Goal: Information Seeking & Learning: Learn about a topic

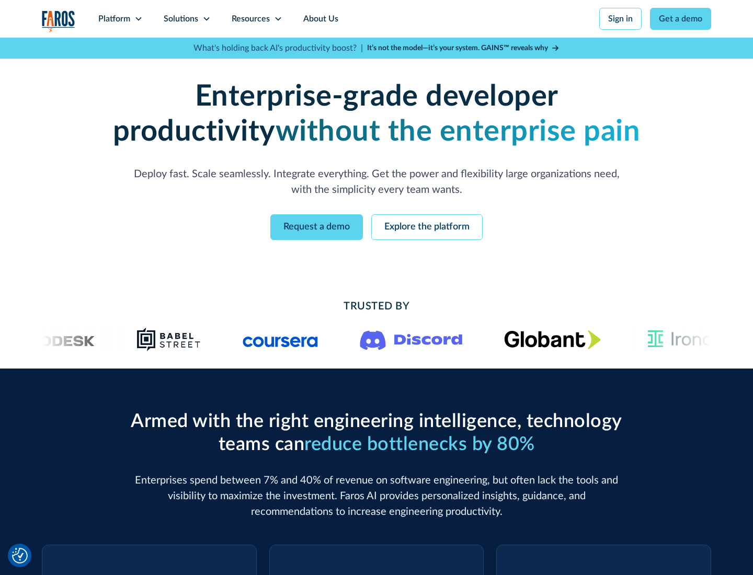
click at [138, 19] on icon at bounding box center [138, 19] width 8 height 8
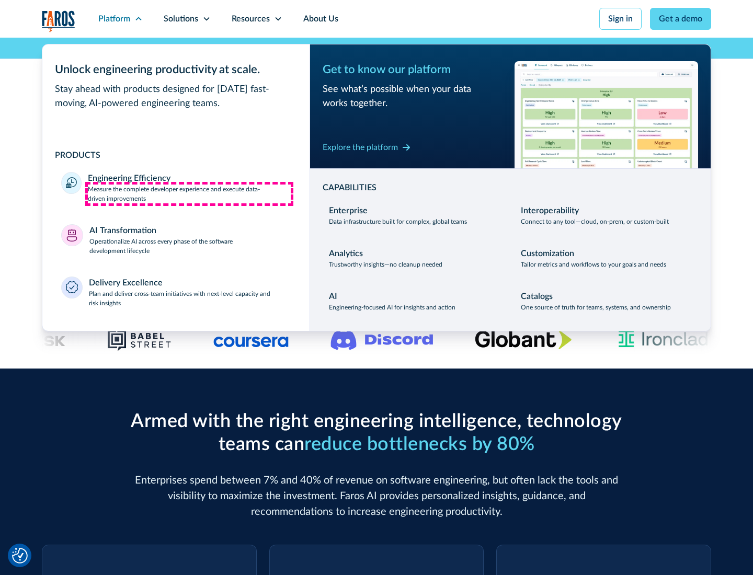
click at [189, 194] on p "Measure the complete developer experience and execute data-driven improvements" at bounding box center [189, 194] width 203 height 19
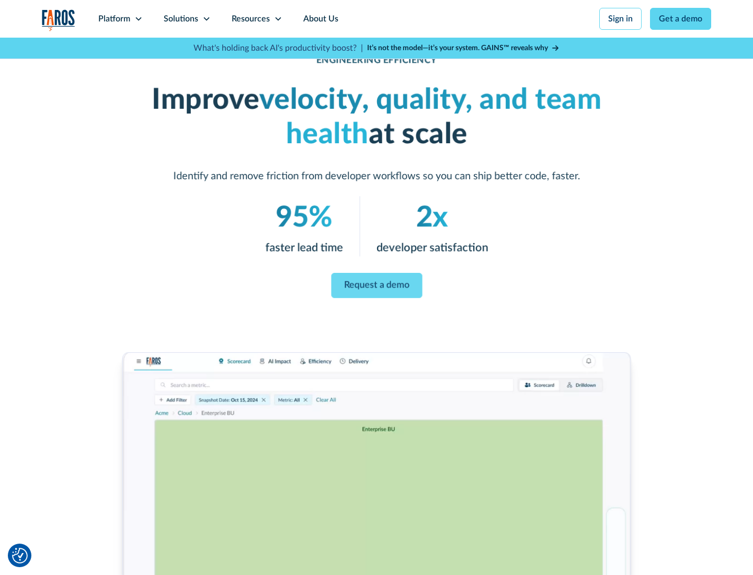
click at [377, 286] on link "Request a demo" at bounding box center [376, 285] width 91 height 25
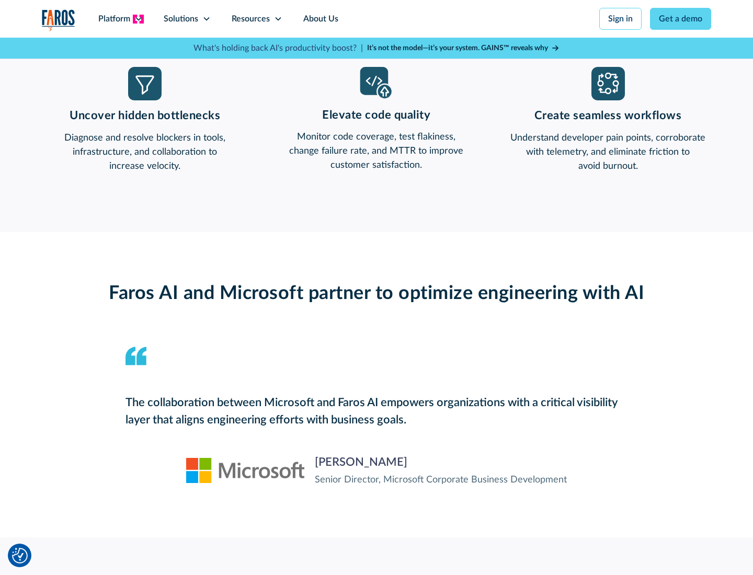
click at [138, 19] on icon at bounding box center [138, 19] width 8 height 8
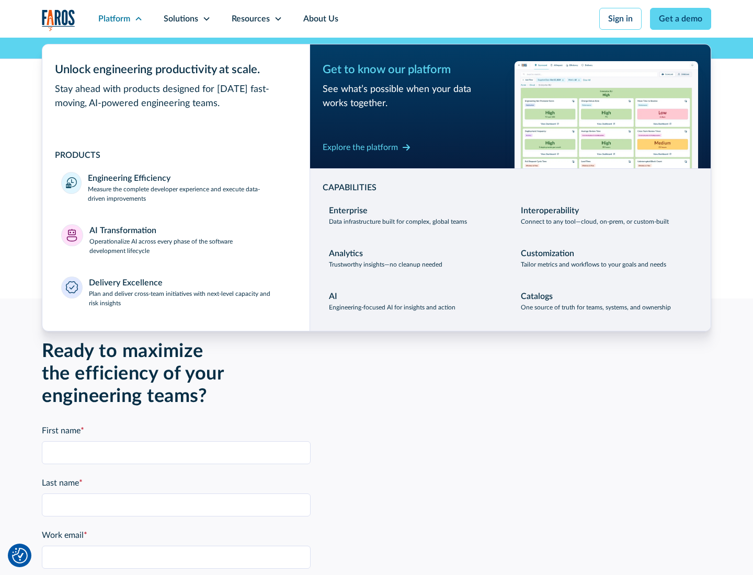
scroll to position [2295, 0]
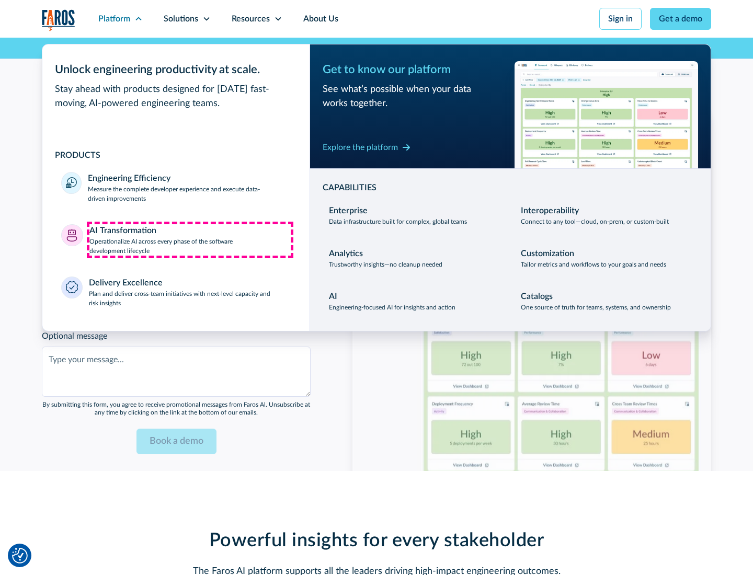
click at [190, 240] on p "Operationalize AI across every phase of the software development lifecycle" at bounding box center [190, 246] width 202 height 19
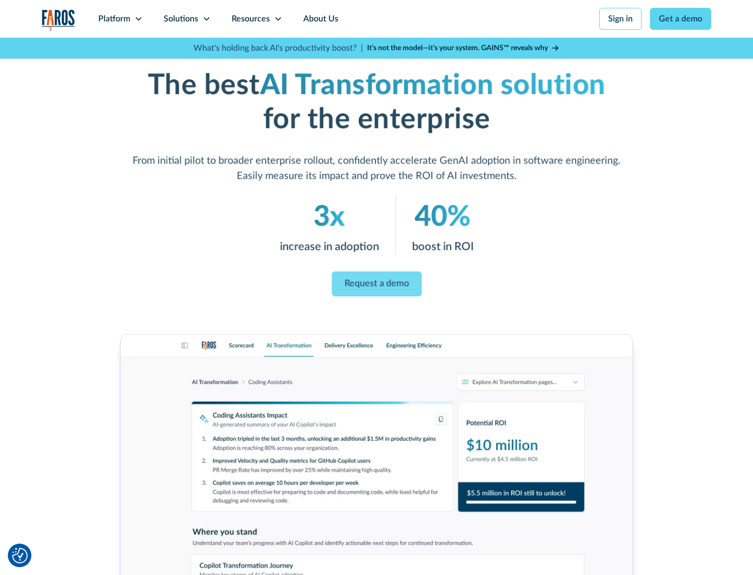
click at [377, 284] on link "Request a demo" at bounding box center [377, 284] width 90 height 25
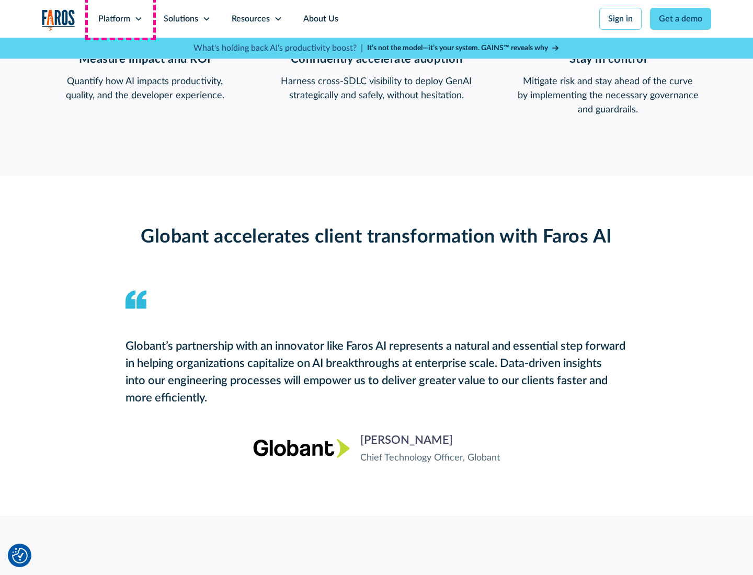
click at [120, 19] on div "Platform" at bounding box center [114, 19] width 32 height 13
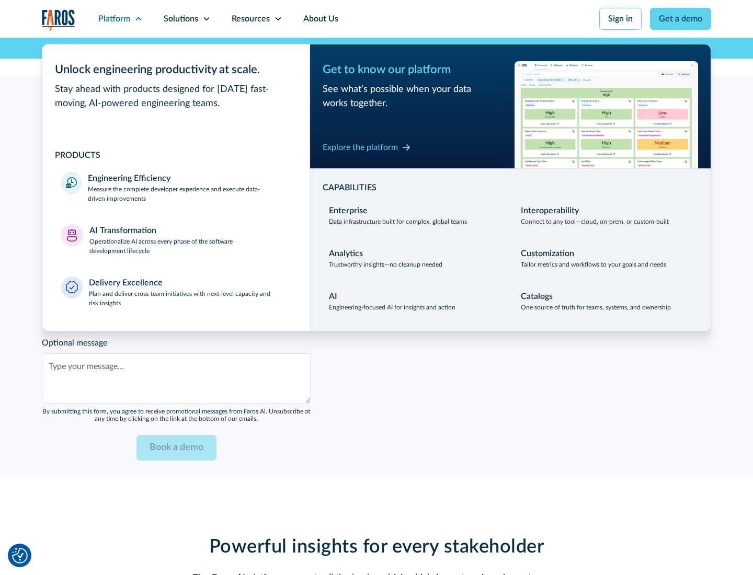
click at [360, 147] on div "Explore the platform" at bounding box center [360, 147] width 75 height 13
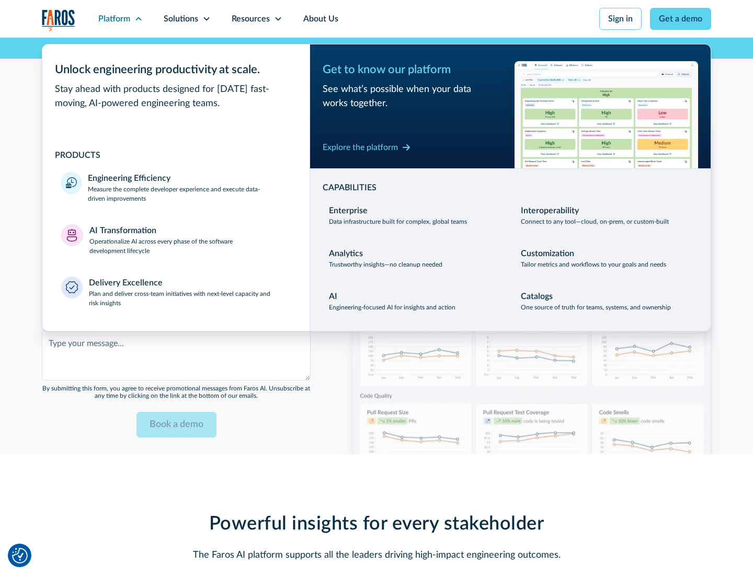
scroll to position [2543, 0]
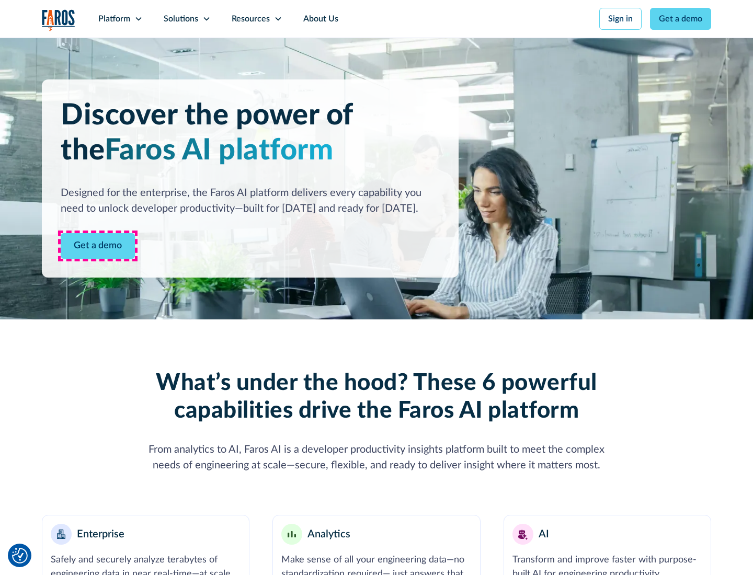
click at [98, 246] on link "Get a demo" at bounding box center [98, 246] width 74 height 26
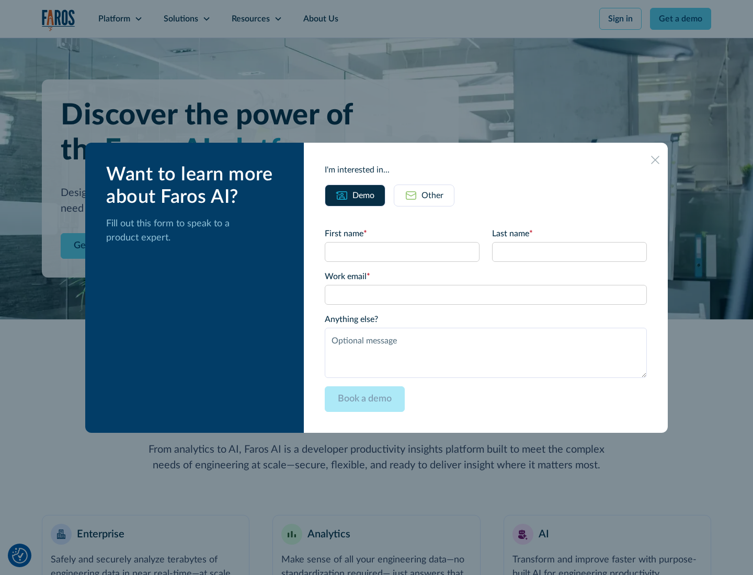
click at [433, 195] on div "Other" at bounding box center [433, 195] width 22 height 13
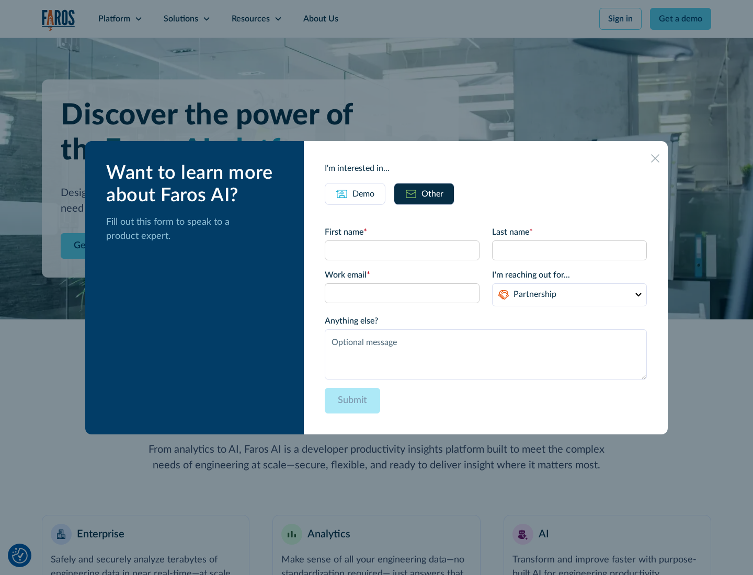
click at [364, 194] on div "Demo" at bounding box center [364, 194] width 22 height 13
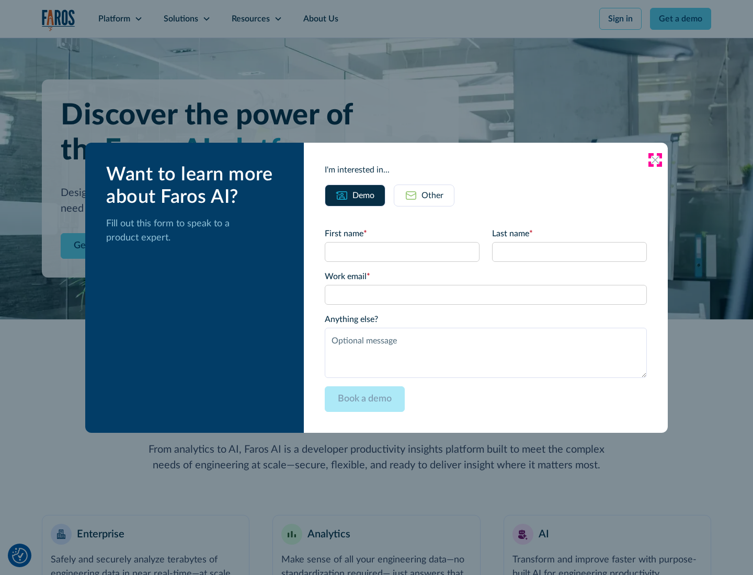
click at [655, 160] on icon at bounding box center [655, 160] width 8 height 8
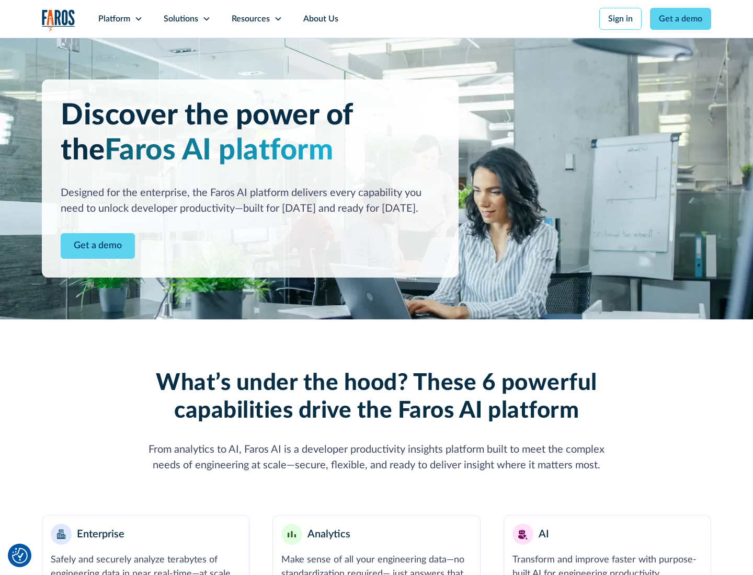
click at [138, 19] on icon at bounding box center [138, 19] width 8 height 8
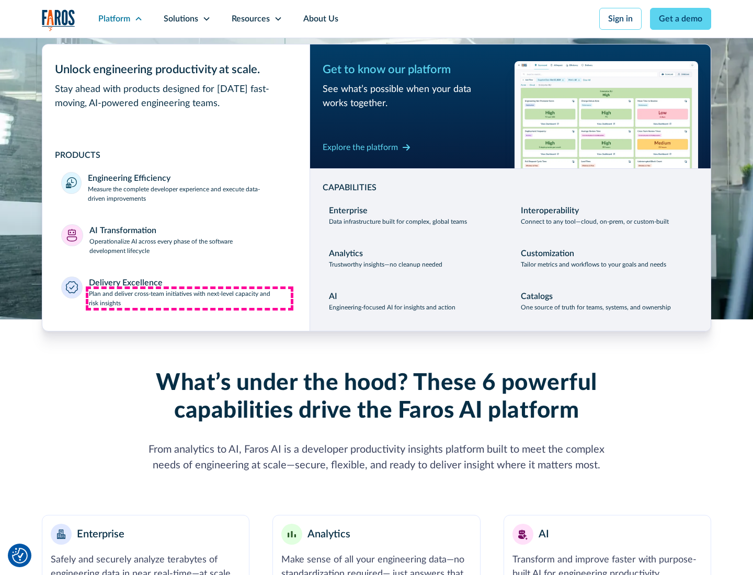
click at [189, 298] on p "Plan and deliver cross-team initiatives with next-level capacity and risk insig…" at bounding box center [190, 298] width 202 height 19
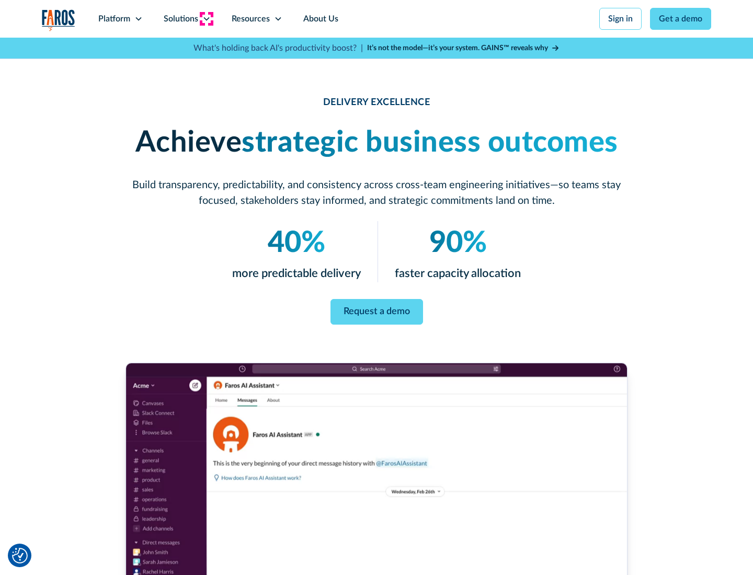
click at [206, 19] on icon at bounding box center [206, 19] width 8 height 8
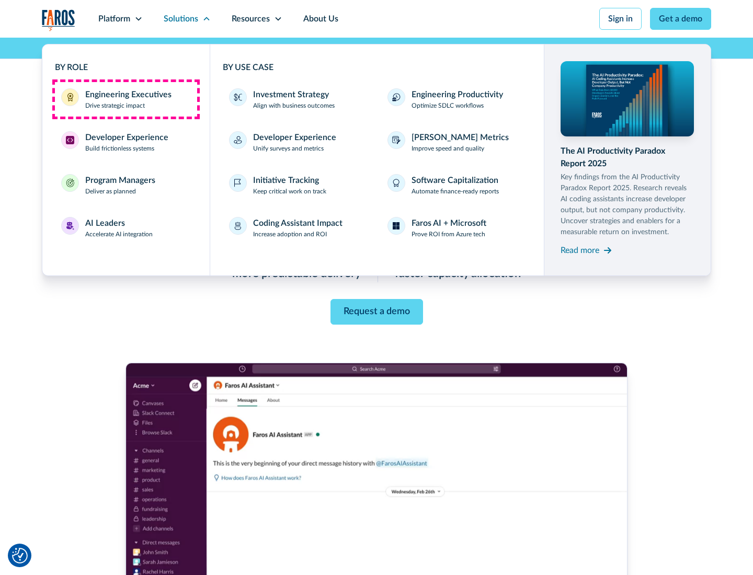
click at [126, 99] on div "Engineering Executives" at bounding box center [128, 94] width 86 height 13
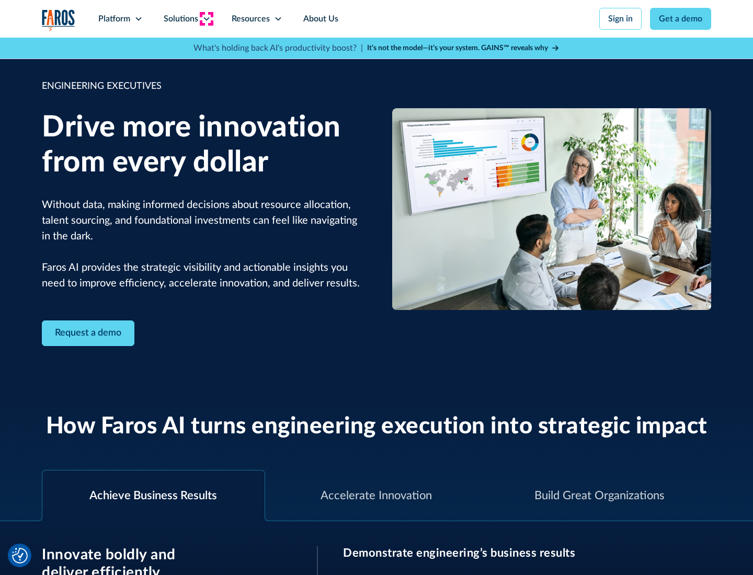
click at [206, 19] on icon at bounding box center [206, 19] width 8 height 8
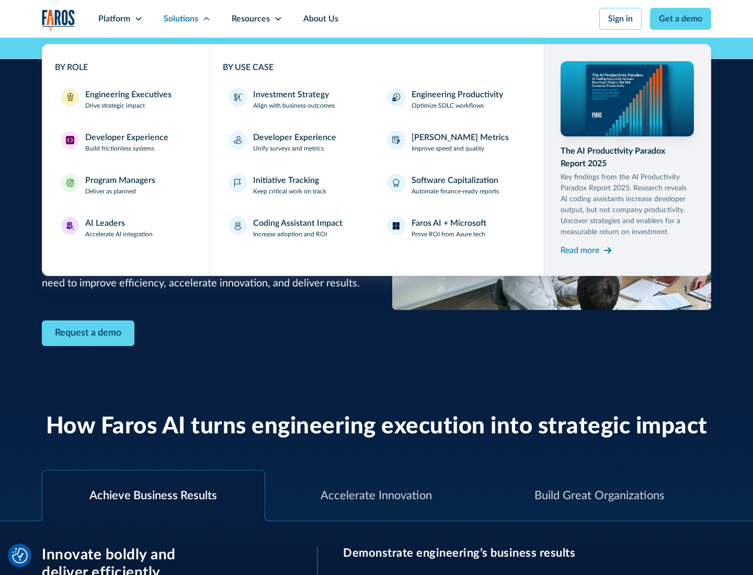
click at [126, 138] on div "Developer Experience" at bounding box center [126, 137] width 83 height 13
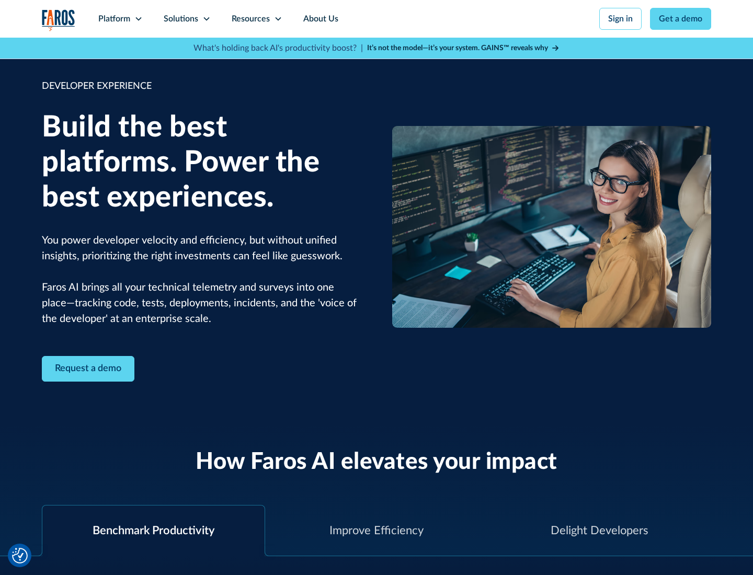
click at [187, 19] on div "Solutions" at bounding box center [181, 19] width 35 height 13
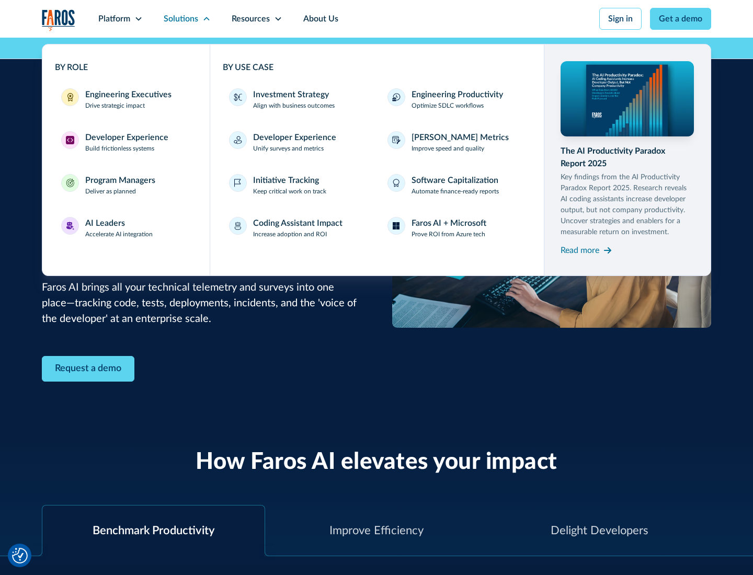
click at [120, 185] on div "Program Managers" at bounding box center [120, 180] width 70 height 13
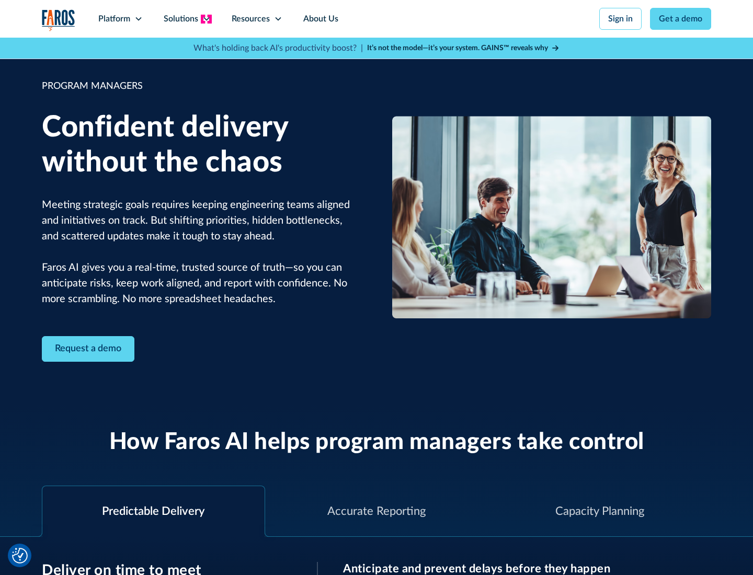
click at [206, 19] on icon at bounding box center [206, 19] width 8 height 8
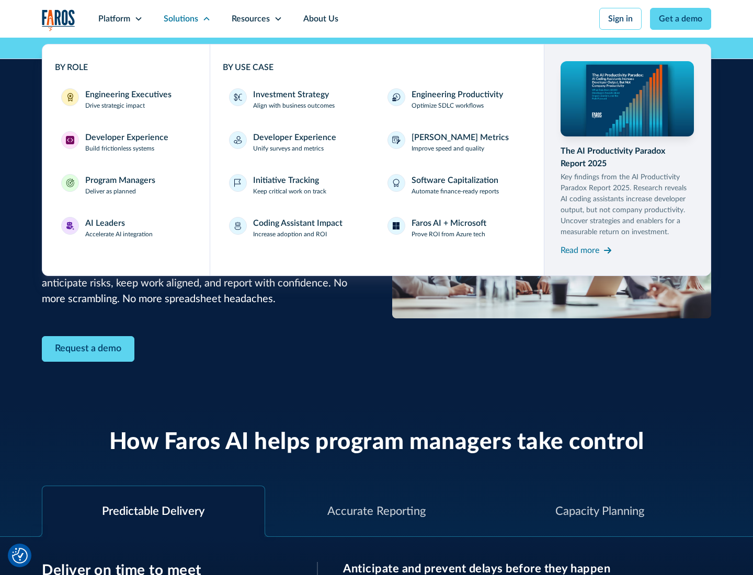
click at [119, 228] on div "AI Leaders" at bounding box center [105, 223] width 40 height 13
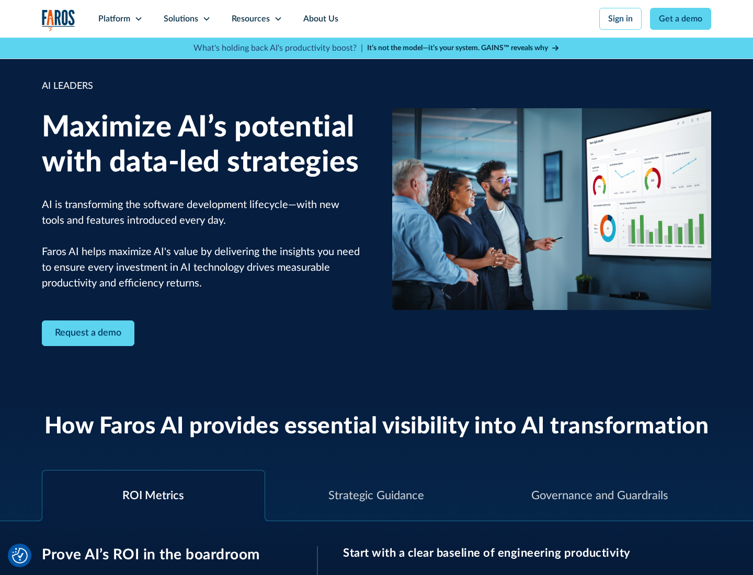
click at [206, 19] on icon at bounding box center [206, 19] width 8 height 8
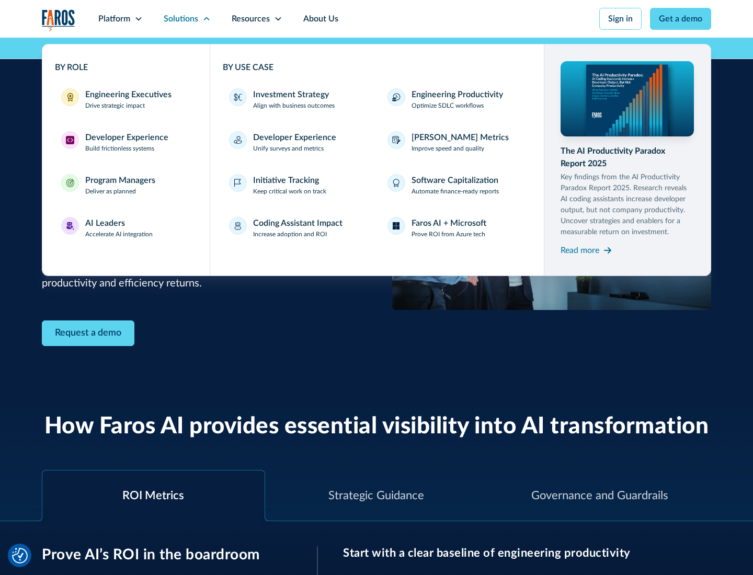
click at [290, 95] on div "Investment Strategy" at bounding box center [291, 94] width 76 height 13
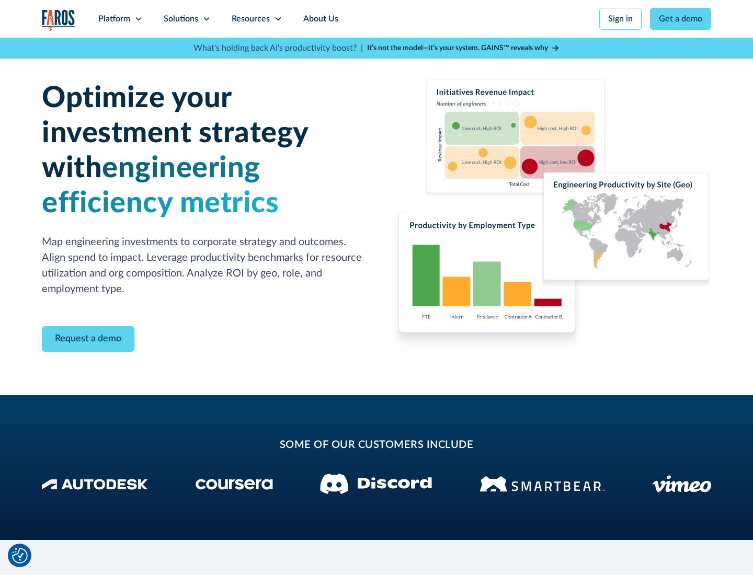
click at [206, 19] on icon at bounding box center [206, 19] width 8 height 8
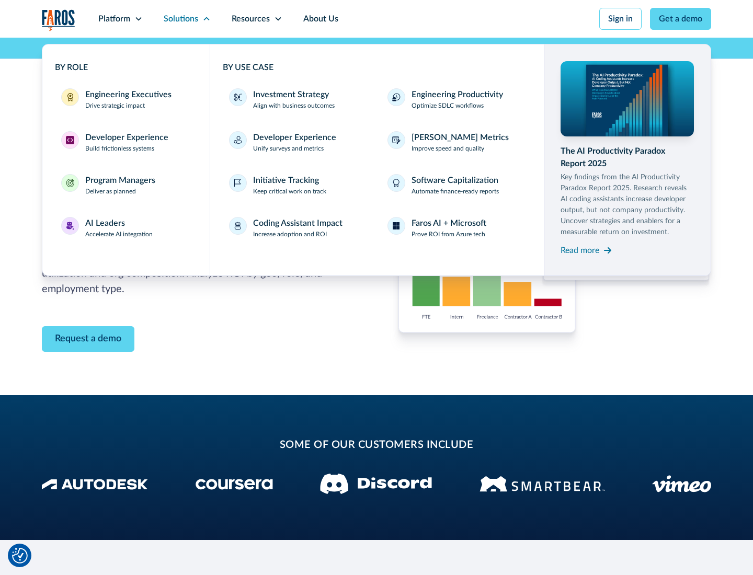
click at [448, 234] on p "Prove ROI from Azure tech" at bounding box center [449, 234] width 74 height 9
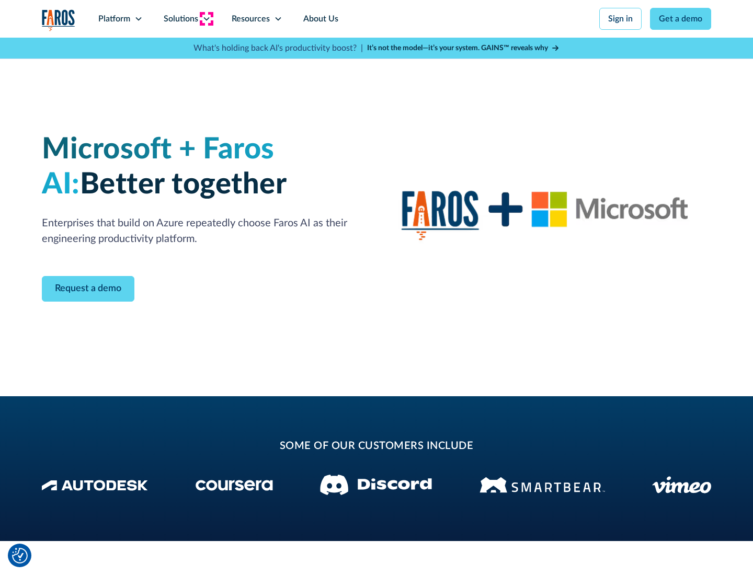
click at [206, 19] on icon at bounding box center [206, 19] width 8 height 8
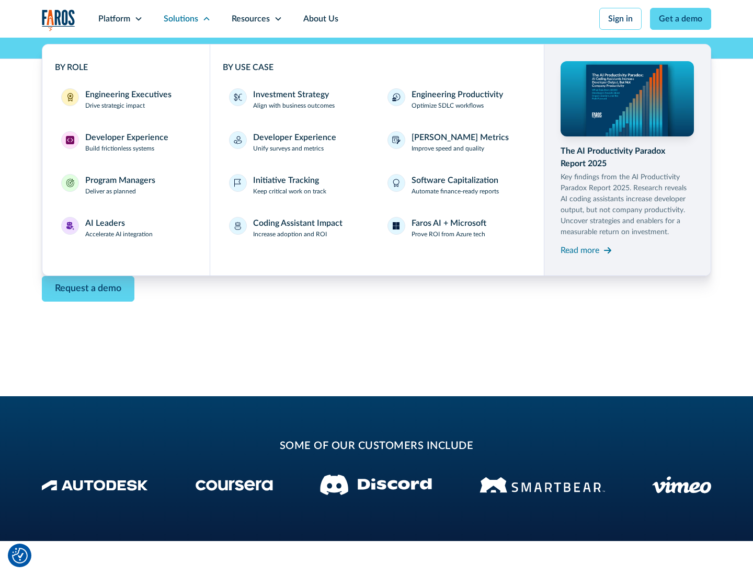
click at [580, 250] on div "Read more" at bounding box center [580, 250] width 39 height 13
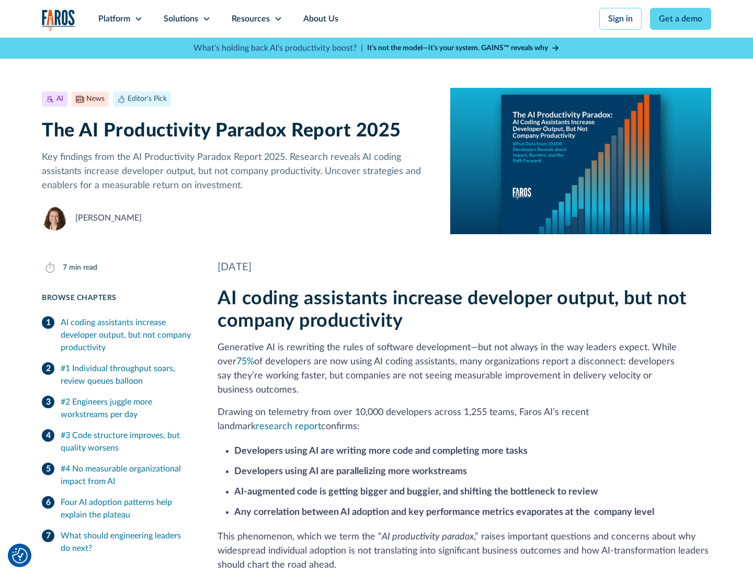
click at [277, 19] on icon at bounding box center [278, 19] width 8 height 8
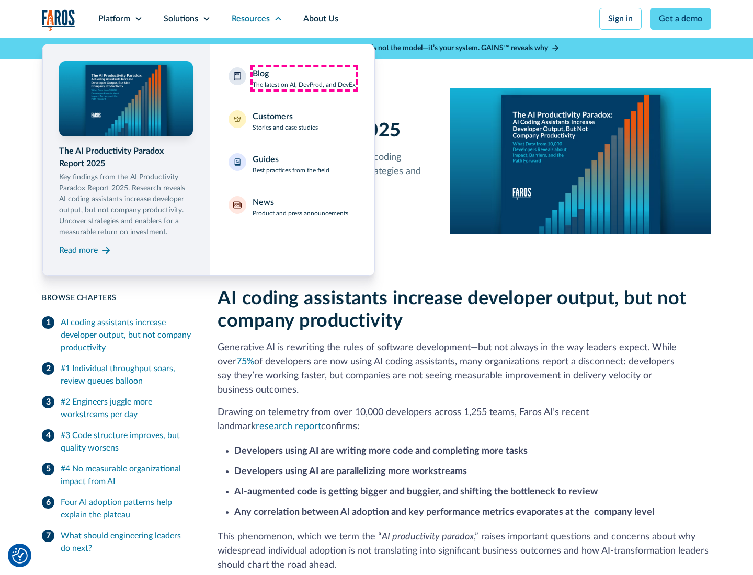
click at [304, 78] on div "Blog The latest on AI, DevProd, and DevEx" at bounding box center [304, 78] width 103 height 22
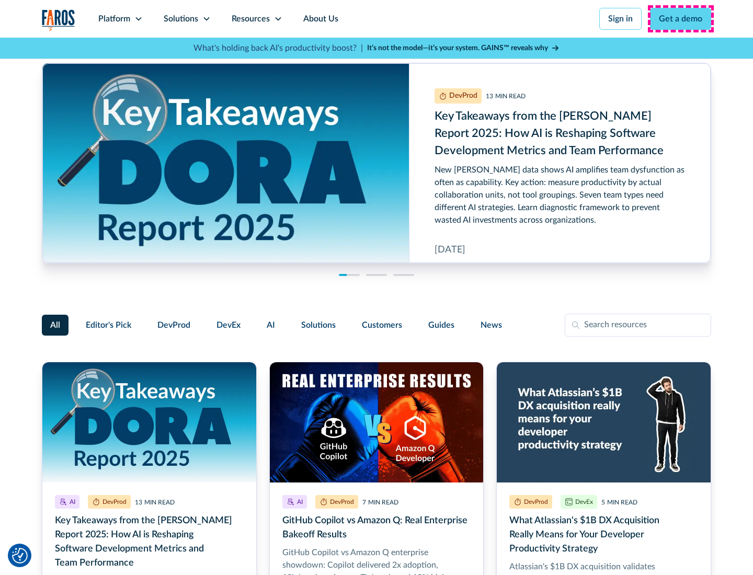
click at [681, 19] on link "Get a demo" at bounding box center [680, 19] width 61 height 22
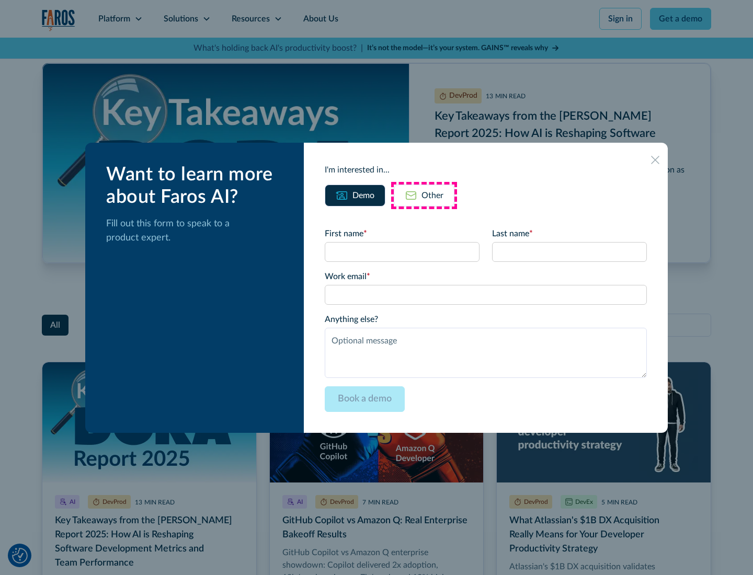
click at [424, 195] on div "Other" at bounding box center [433, 195] width 22 height 13
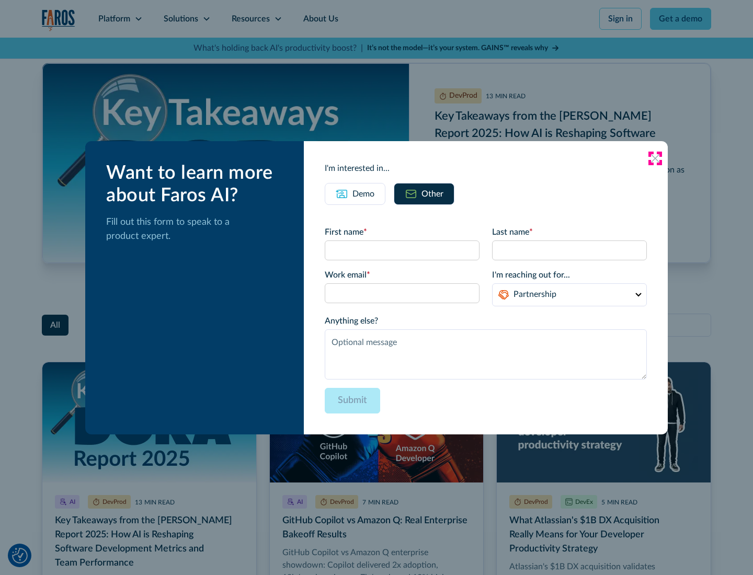
click at [655, 158] on icon at bounding box center [655, 158] width 8 height 8
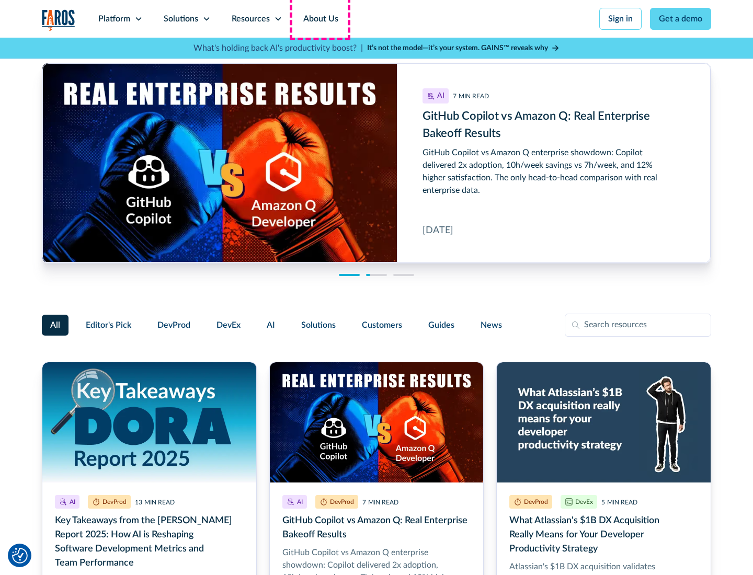
click at [320, 19] on link "About Us" at bounding box center [321, 19] width 56 height 38
